Goal: Information Seeking & Learning: Learn about a topic

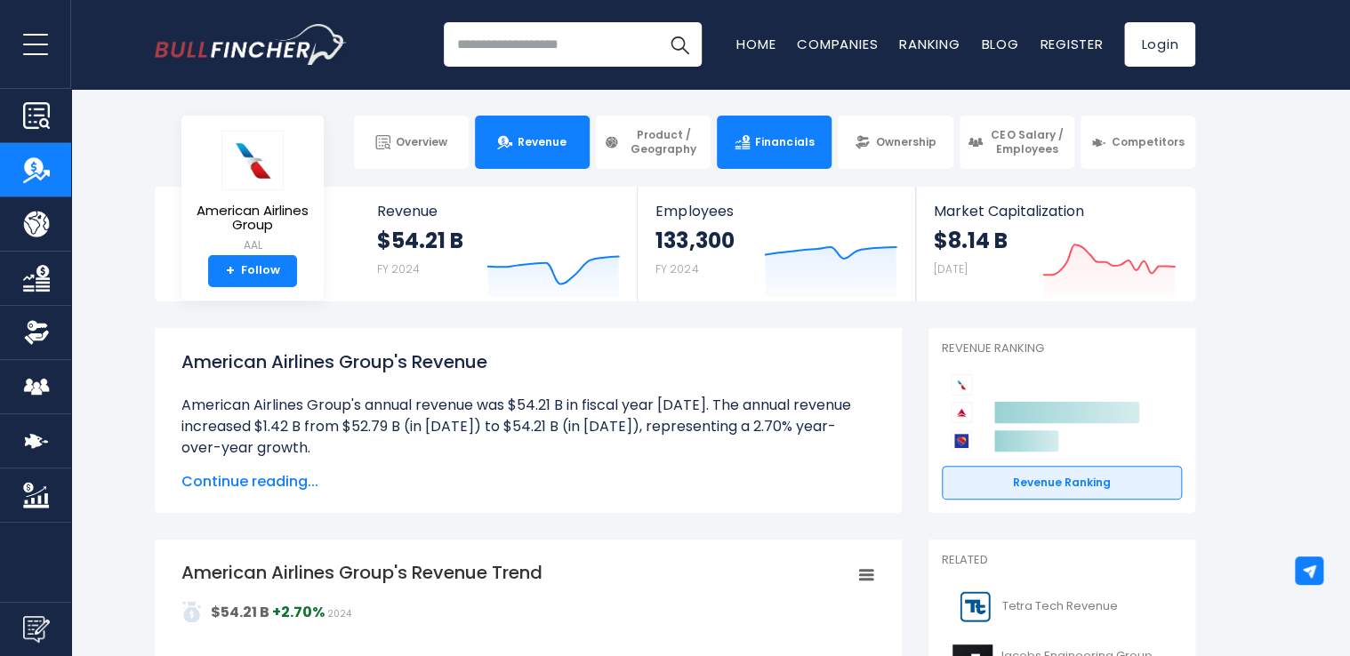
click at [790, 140] on span "Financials" at bounding box center [784, 142] width 59 height 14
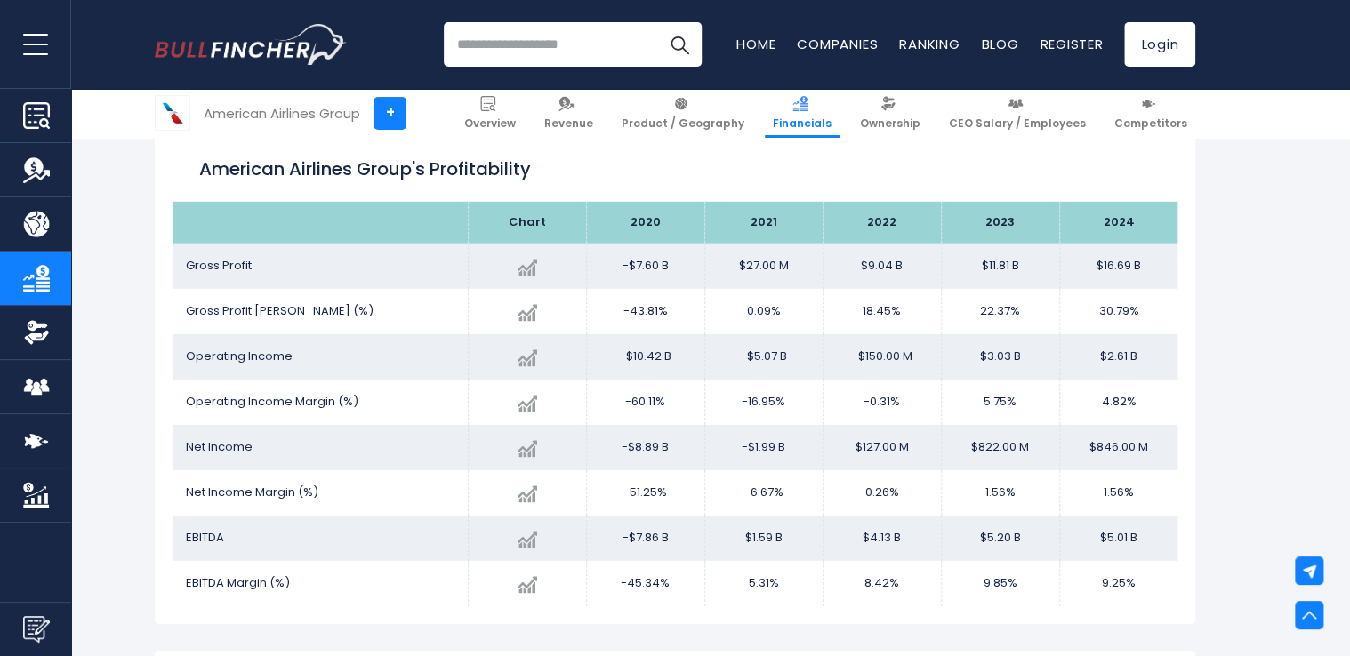
scroll to position [2497, 0]
drag, startPoint x: 743, startPoint y: 309, endPoint x: 1138, endPoint y: 322, distance: 395.1
click at [1138, 322] on tr "Gross Profit [PERSON_NAME] (%) Created with Highcharts 12.1.2 30.79% + 37.64% 2…" at bounding box center [675, 310] width 1005 height 45
copy tr "0.09% 18.45% 22.37% 30.79%"
click at [694, 176] on h2 "American Airlines Group's Profitability" at bounding box center [675, 168] width 952 height 27
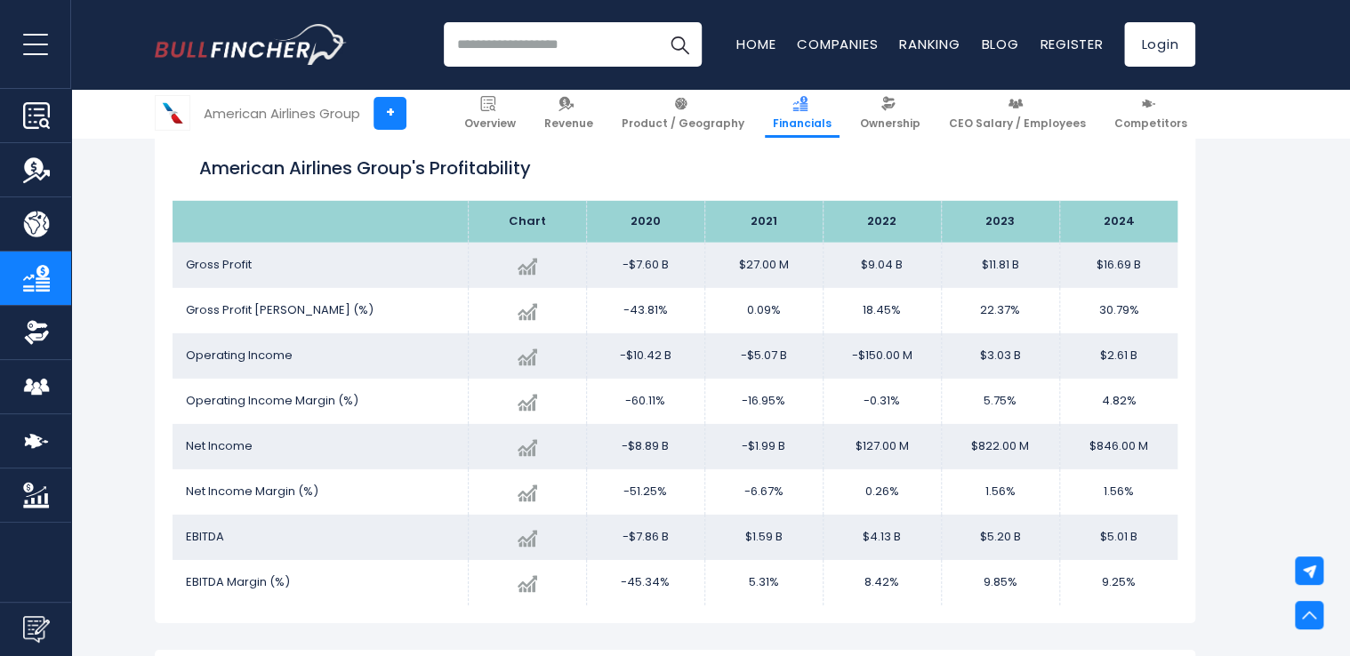
drag, startPoint x: 738, startPoint y: 306, endPoint x: 1154, endPoint y: 309, distance: 416.2
click at [1154, 309] on tr "Gross Profit [PERSON_NAME] (%) Created with Highcharts 12.1.2 30.79% + 37.64% 2…" at bounding box center [675, 310] width 1005 height 45
copy tr "0.09% 18.45% 22.37% 30.79%"
click at [591, 112] on link "Revenue" at bounding box center [568, 113] width 65 height 49
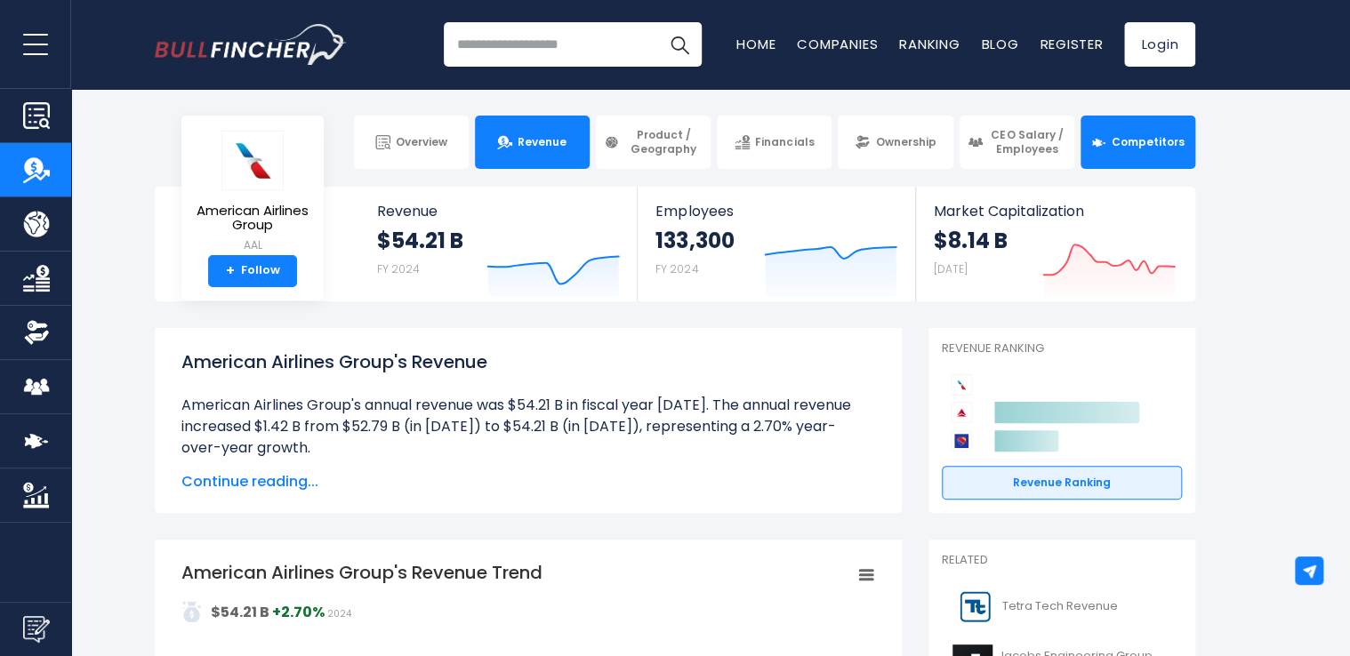
click at [1121, 151] on link "Competitors" at bounding box center [1138, 142] width 115 height 53
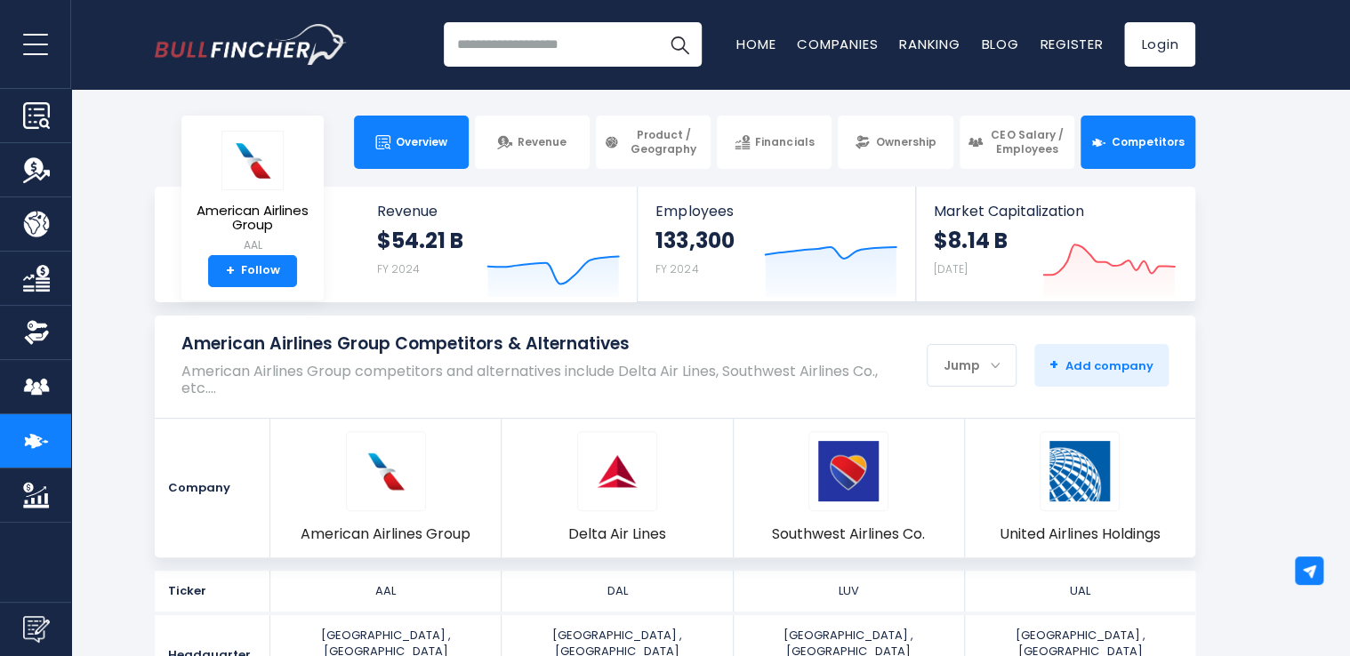
click at [440, 119] on link "Overview" at bounding box center [411, 142] width 115 height 53
